Goal: Task Accomplishment & Management: Manage account settings

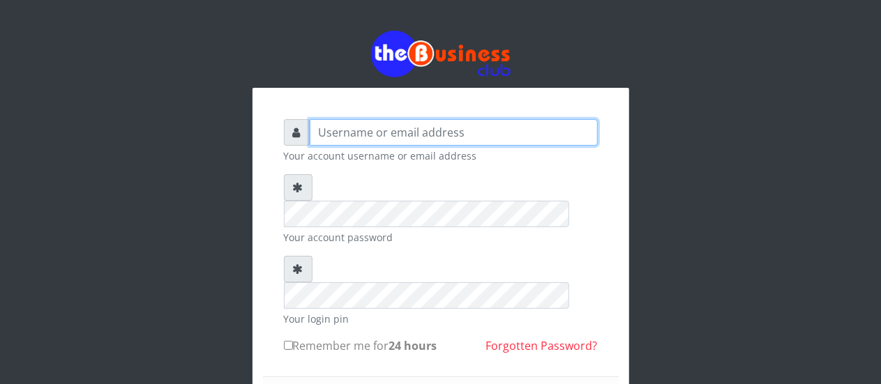
click at [453, 119] on input "text" at bounding box center [454, 132] width 288 height 26
type input "[EMAIL_ADDRESS][DOMAIN_NAME]"
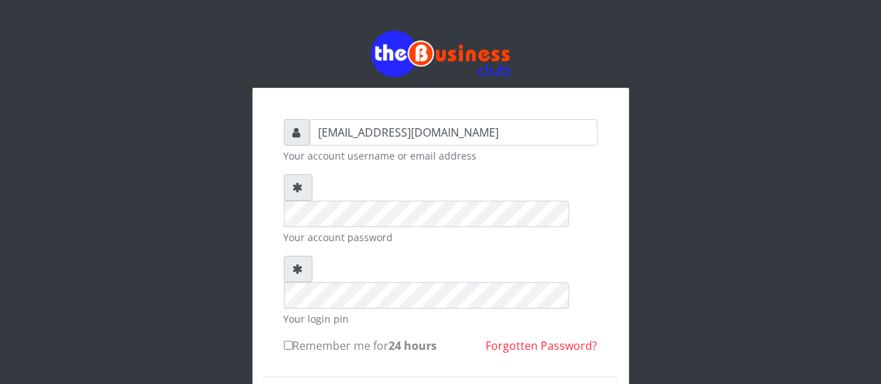
click at [624, 362] on div "[EMAIL_ADDRESS][DOMAIN_NAME] Your account username or email address Your accoun…" at bounding box center [440, 330] width 377 height 484
drag, startPoint x: 624, startPoint y: 362, endPoint x: 587, endPoint y: 374, distance: 38.8
click at [587, 374] on div "[EMAIL_ADDRESS][DOMAIN_NAME] Your account username or email address Your accoun…" at bounding box center [440, 330] width 377 height 484
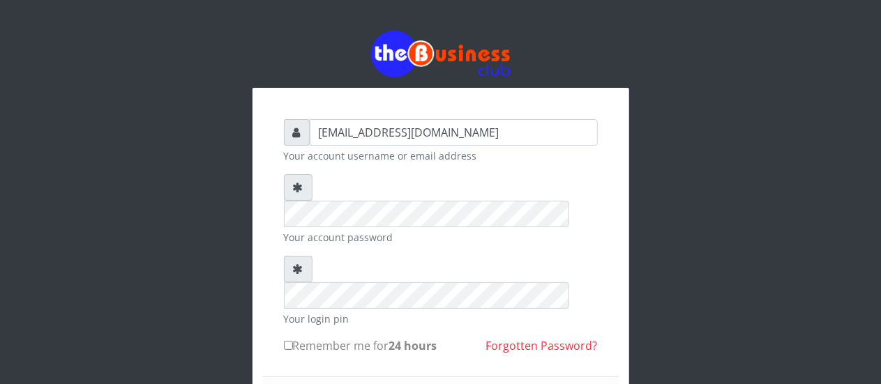
click at [623, 338] on div "[EMAIL_ADDRESS][DOMAIN_NAME] Your account username or email address Your accoun…" at bounding box center [440, 330] width 377 height 484
click at [674, 363] on div "[EMAIL_ADDRESS][DOMAIN_NAME] Your account username or email address Your accoun…" at bounding box center [440, 301] width 795 height 603
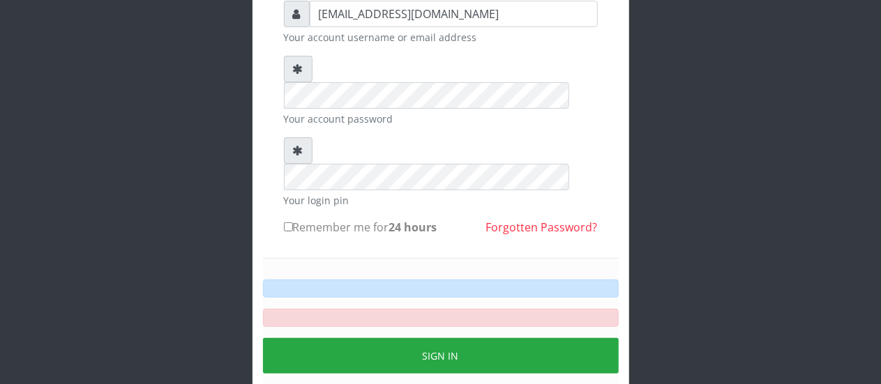
scroll to position [134, 0]
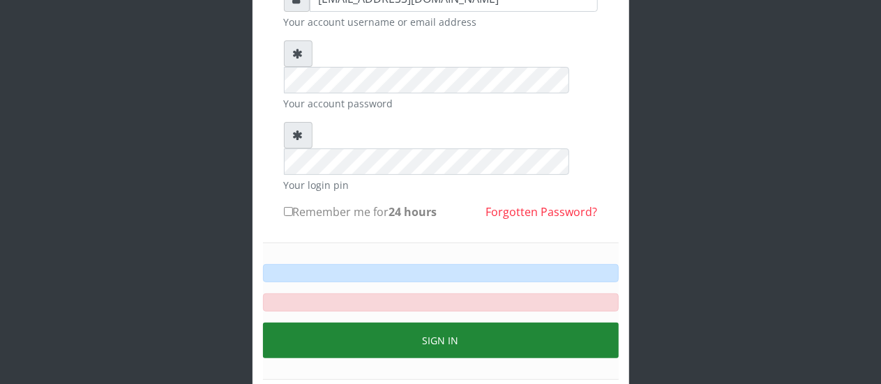
click at [420, 323] on button "Sign in" at bounding box center [441, 341] width 356 height 36
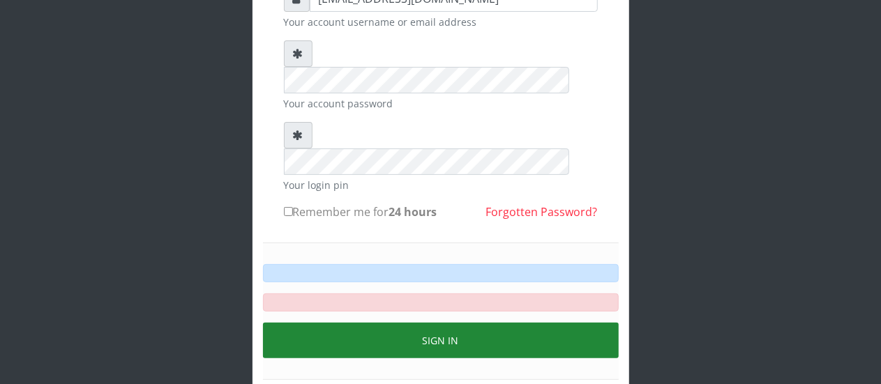
click at [420, 323] on button "Sign in" at bounding box center [441, 341] width 356 height 36
click at [419, 323] on button "Sign in" at bounding box center [441, 341] width 356 height 36
click at [453, 323] on button "Sign in" at bounding box center [441, 341] width 356 height 36
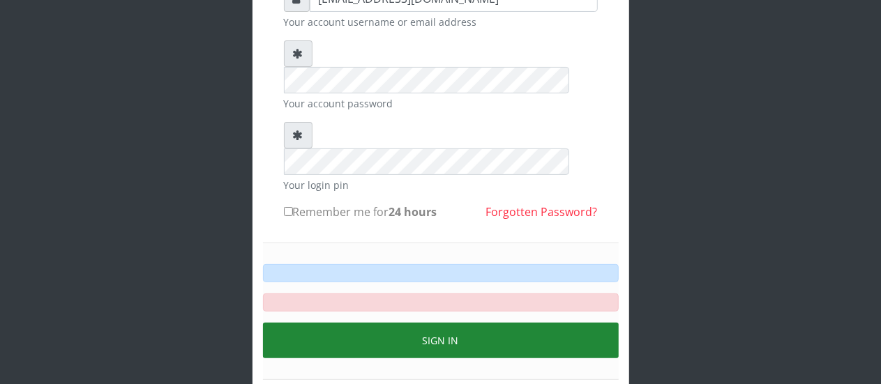
click at [453, 323] on button "Sign in" at bounding box center [441, 341] width 356 height 36
